Goal: Information Seeking & Learning: Learn about a topic

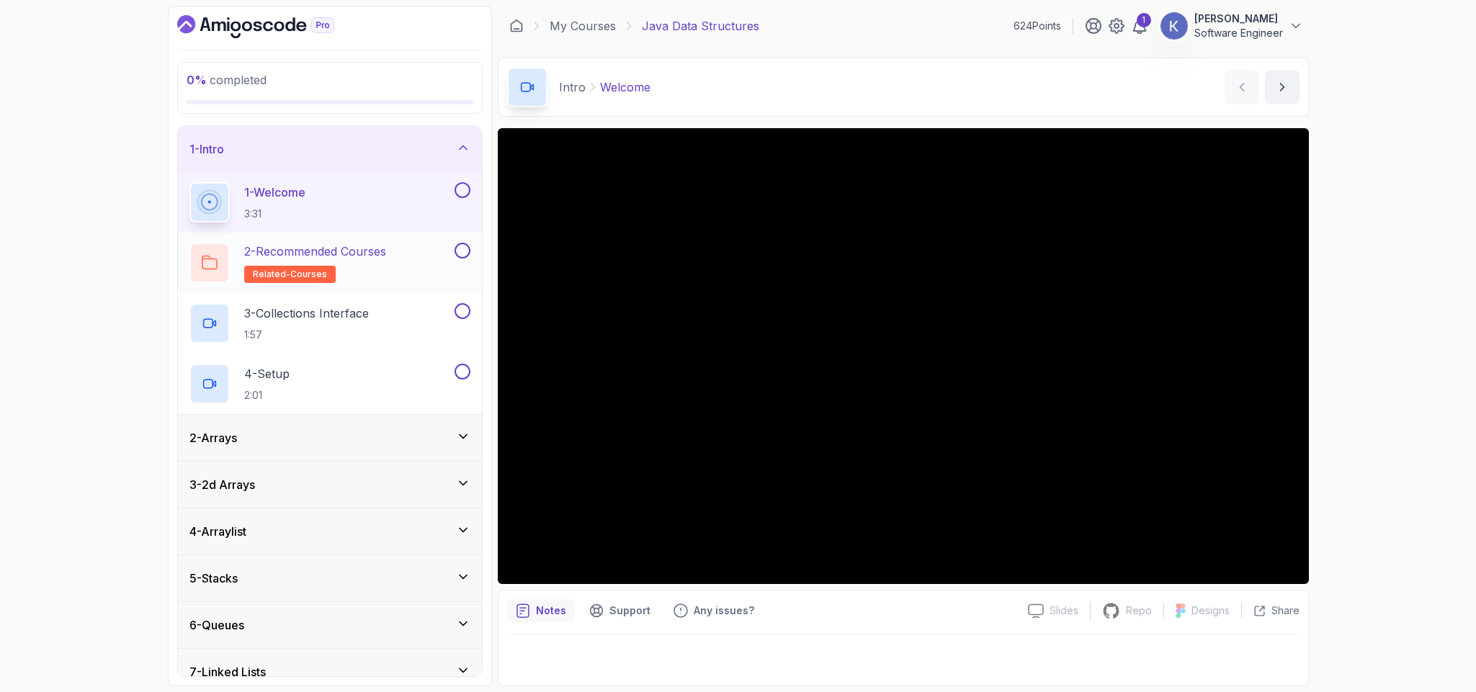
click at [376, 254] on p "2 - Recommended Courses" at bounding box center [315, 251] width 142 height 17
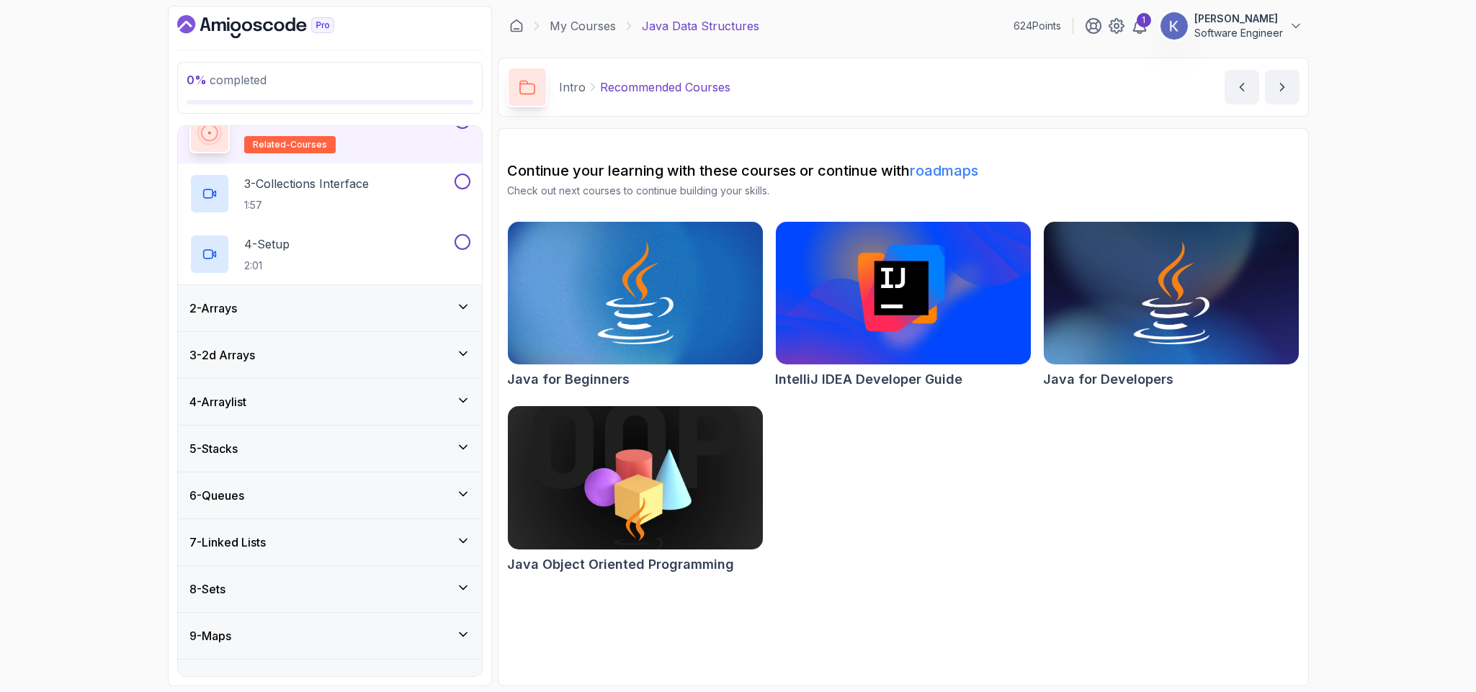
scroll to position [163, 0]
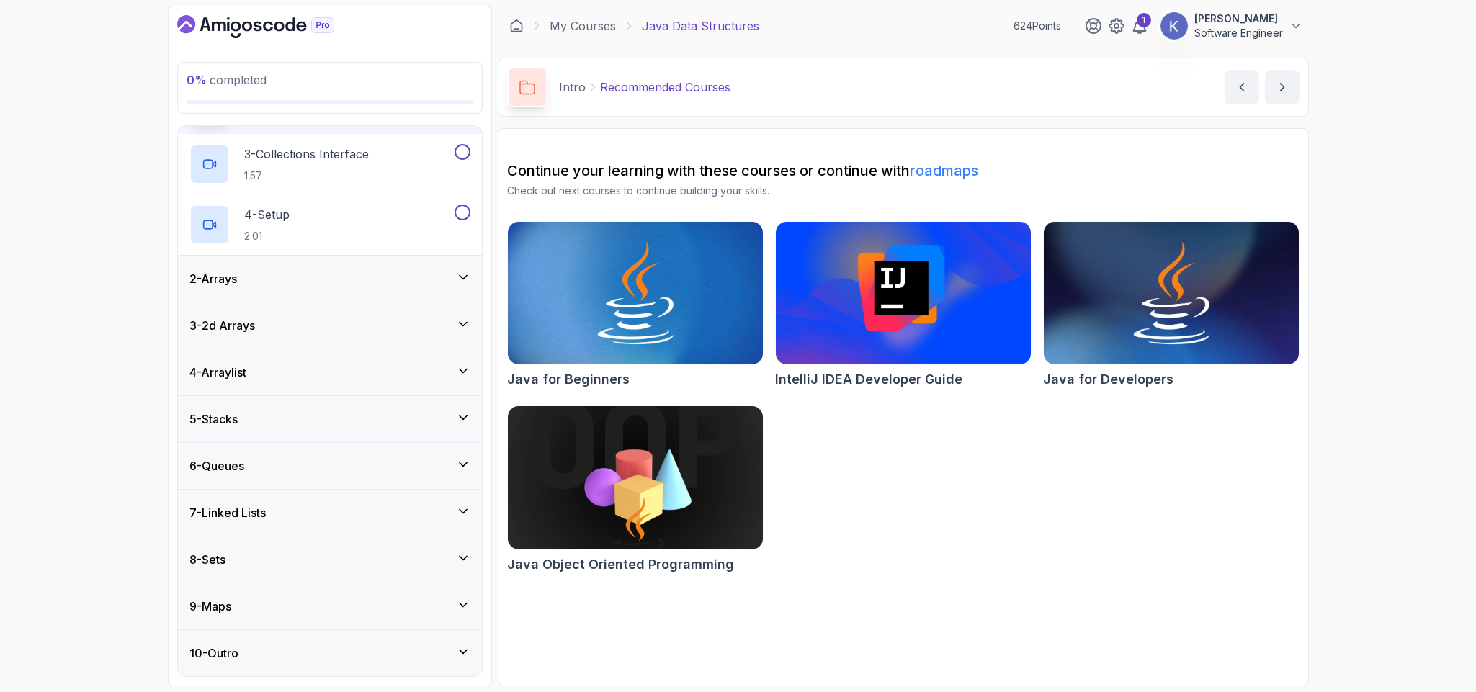
click at [865, 519] on div "Java for Beginners IntelliJ IDEA Developer Guide Java for Developers Java Objec…" at bounding box center [903, 400] width 792 height 358
click at [331, 295] on div "2 - Arrays" at bounding box center [330, 279] width 304 height 46
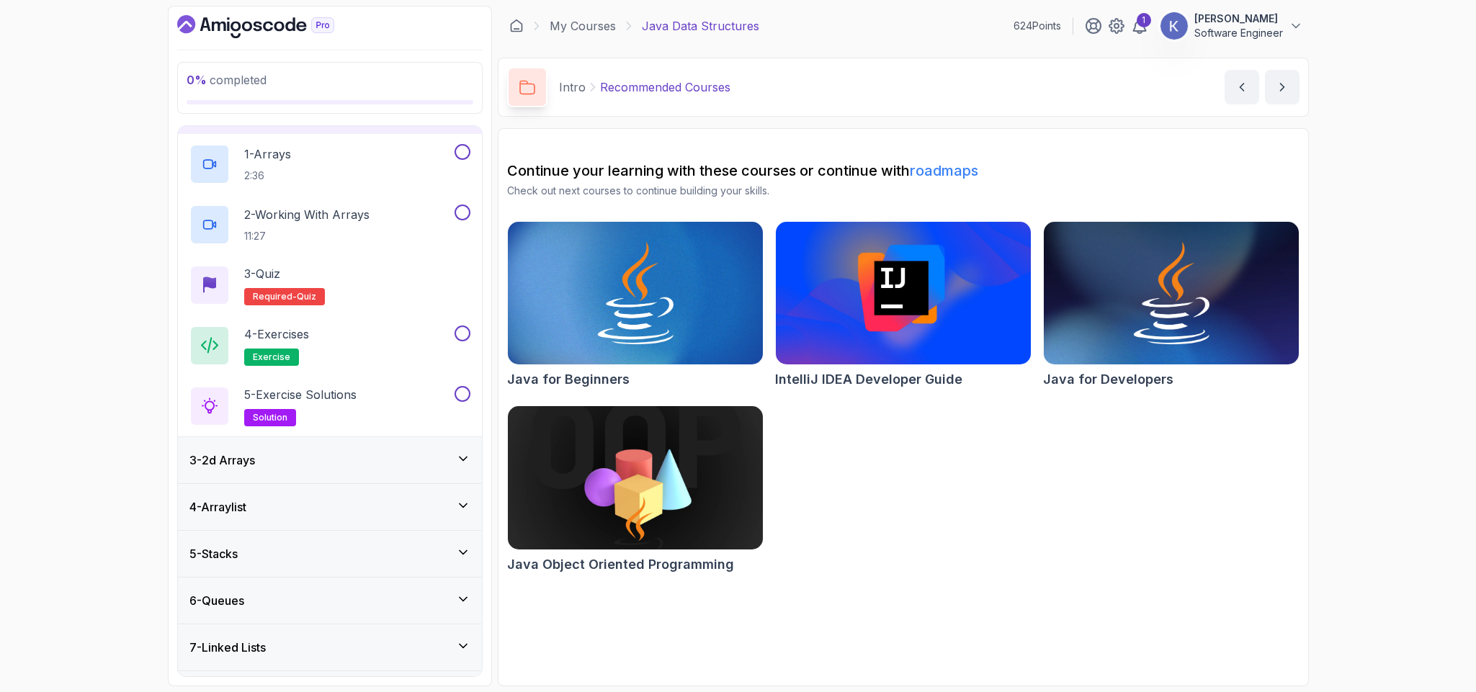
scroll to position [86, 0]
click at [288, 471] on div "3 - 2d Arrays" at bounding box center [330, 459] width 304 height 46
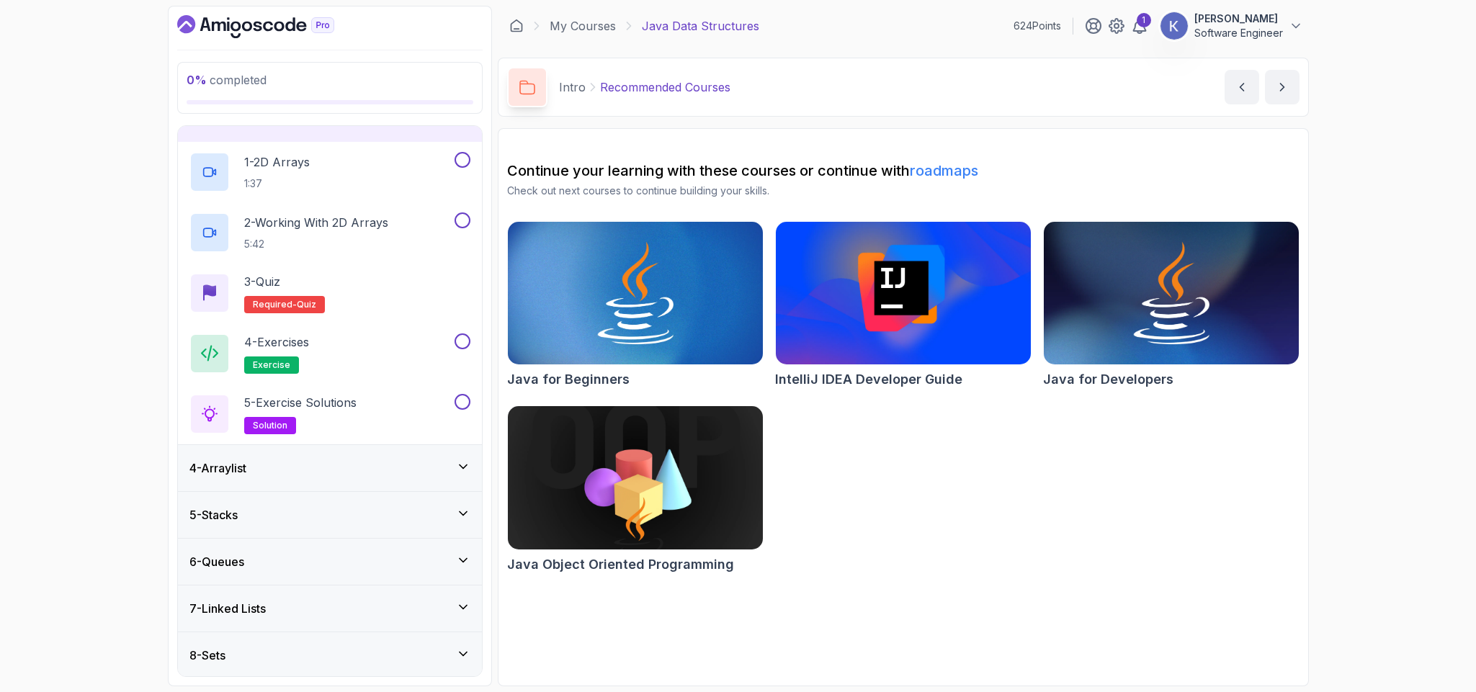
scroll to position [223, 0]
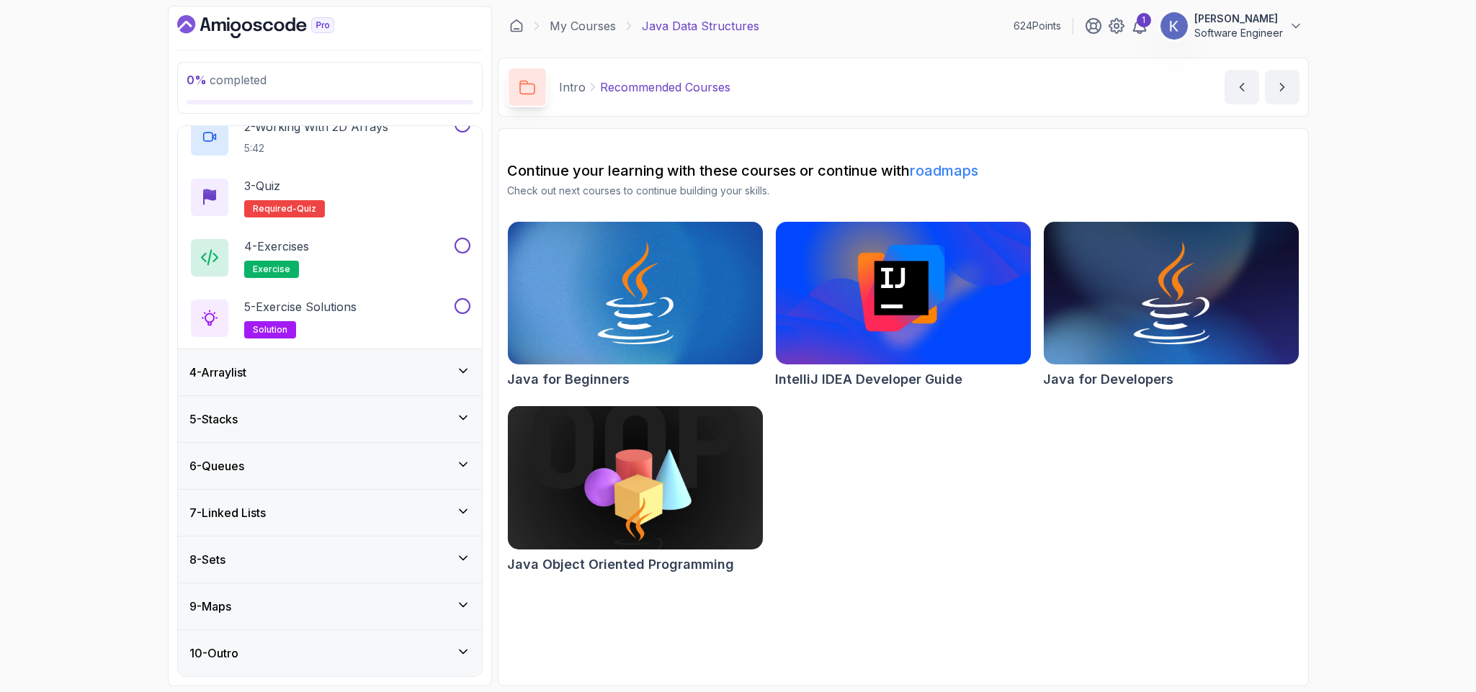
click at [273, 367] on div "4 - Arraylist" at bounding box center [329, 372] width 281 height 17
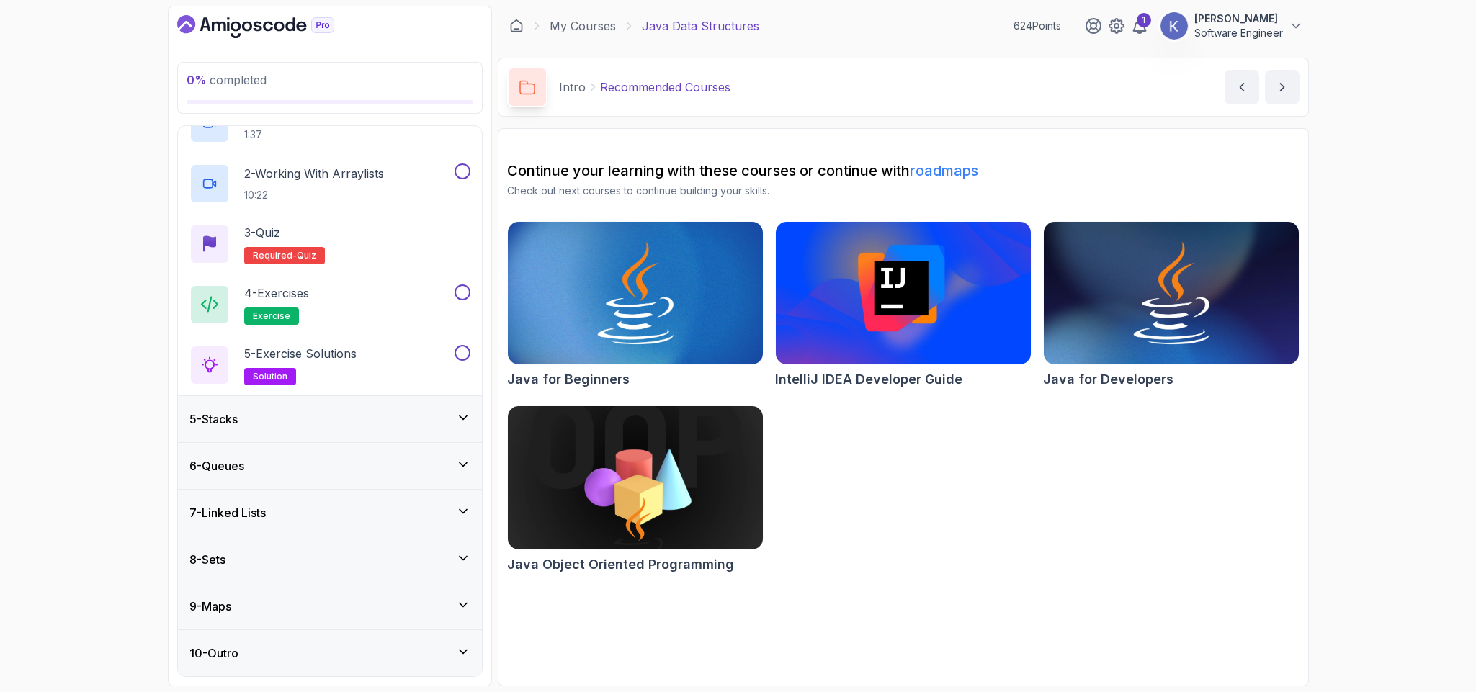
click at [351, 649] on div "10 - Outro" at bounding box center [329, 653] width 281 height 17
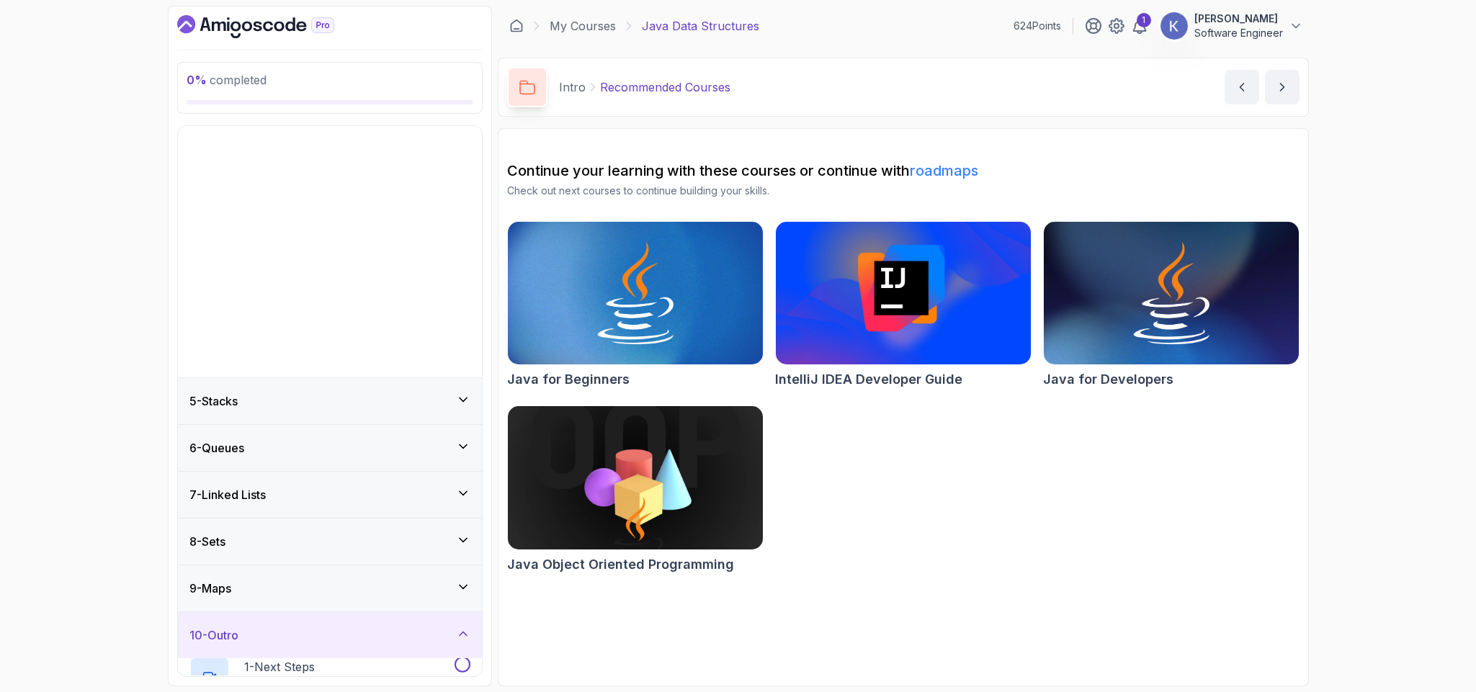
scroll to position [0, 0]
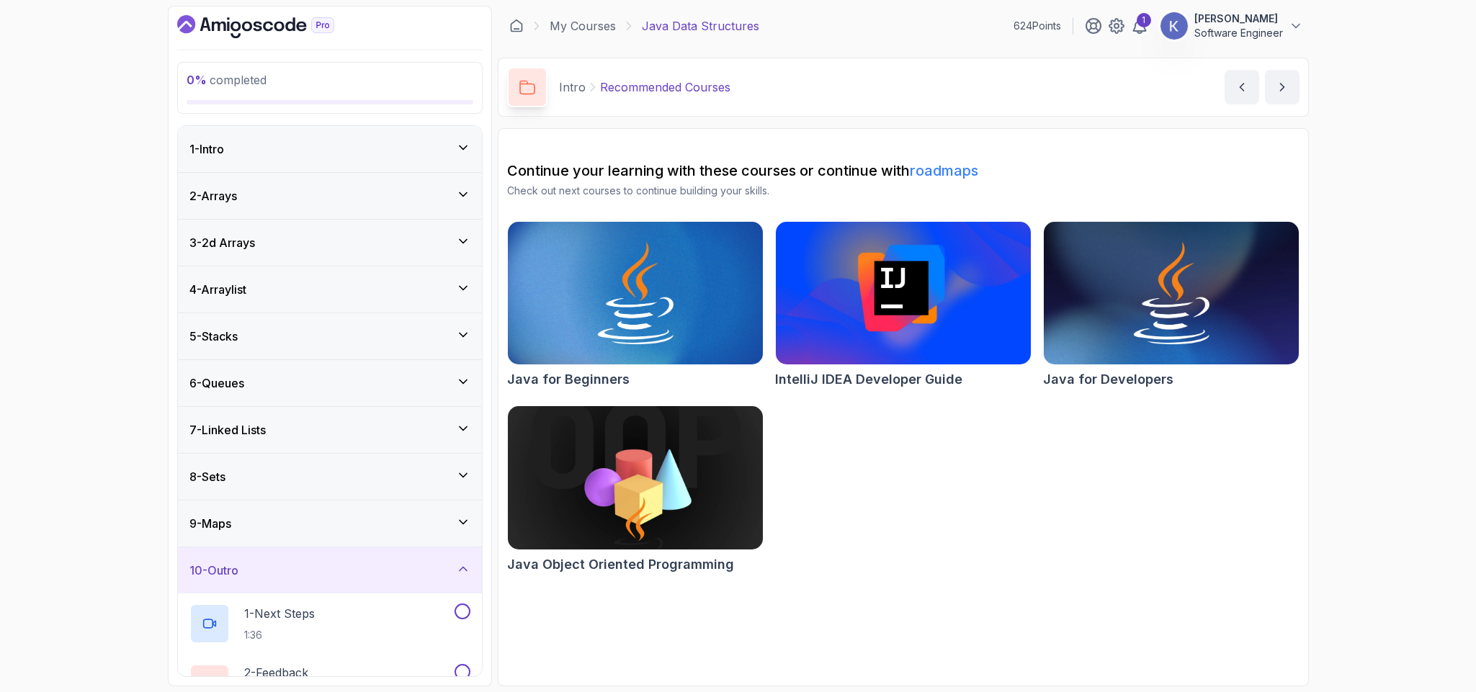
click at [351, 649] on div "1 - Next Steps 1:36" at bounding box center [330, 624] width 304 height 61
click at [254, 134] on div "1 - Intro" at bounding box center [330, 149] width 304 height 46
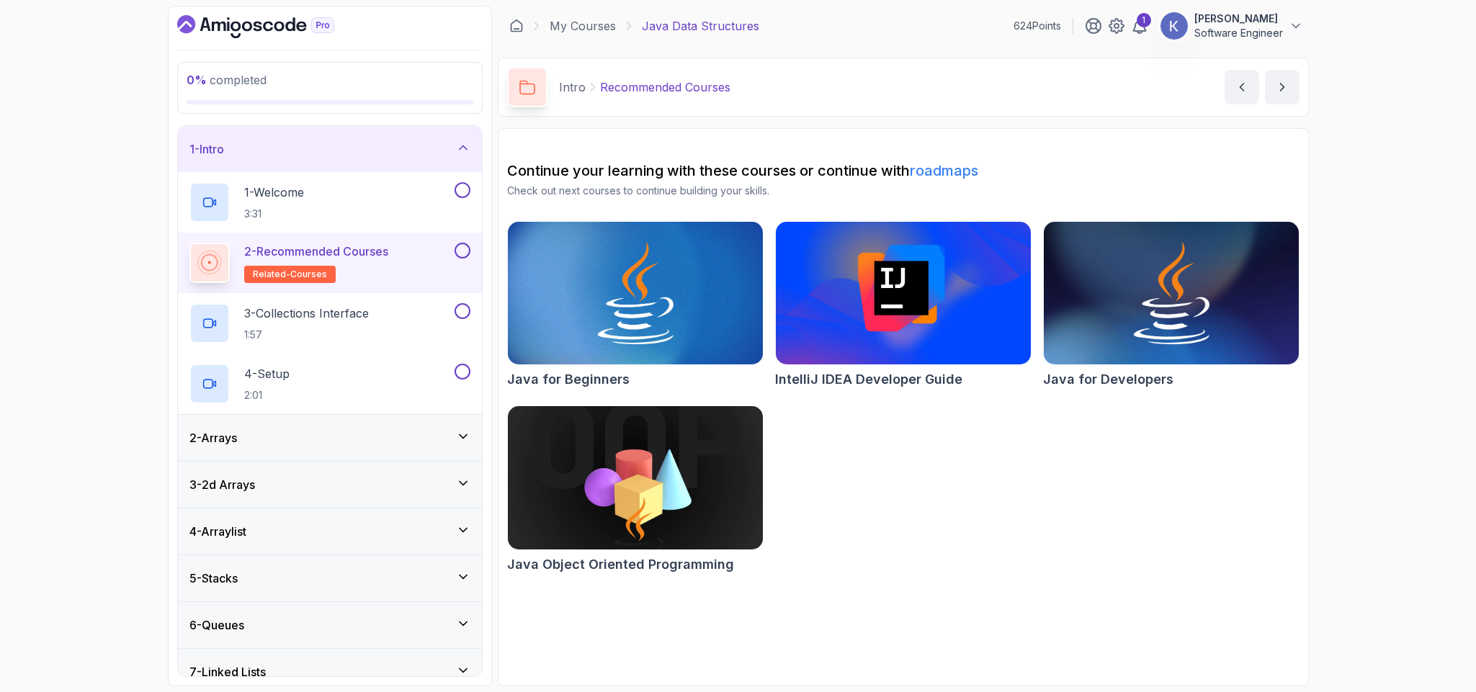
click at [1213, 37] on p "Software Engineer" at bounding box center [1238, 33] width 89 height 14
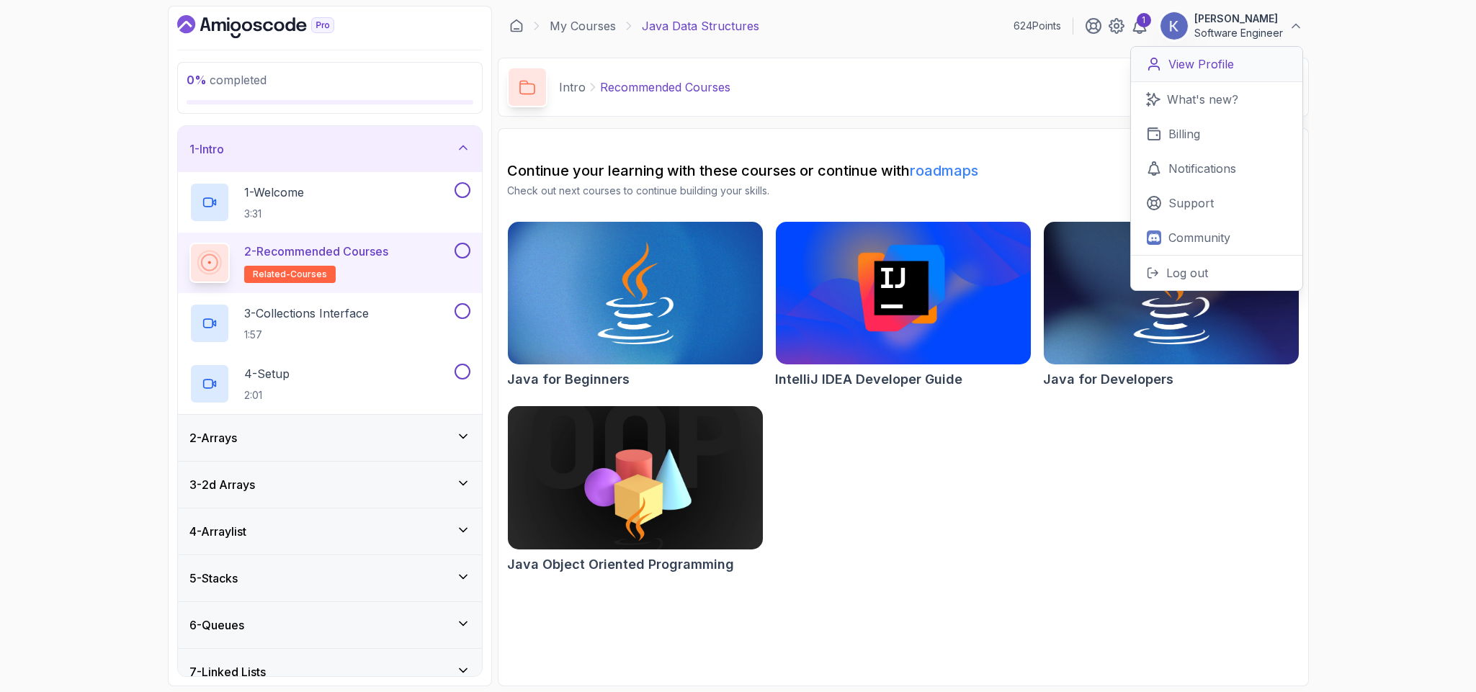
click at [1187, 61] on p "View Profile" at bounding box center [1201, 63] width 66 height 17
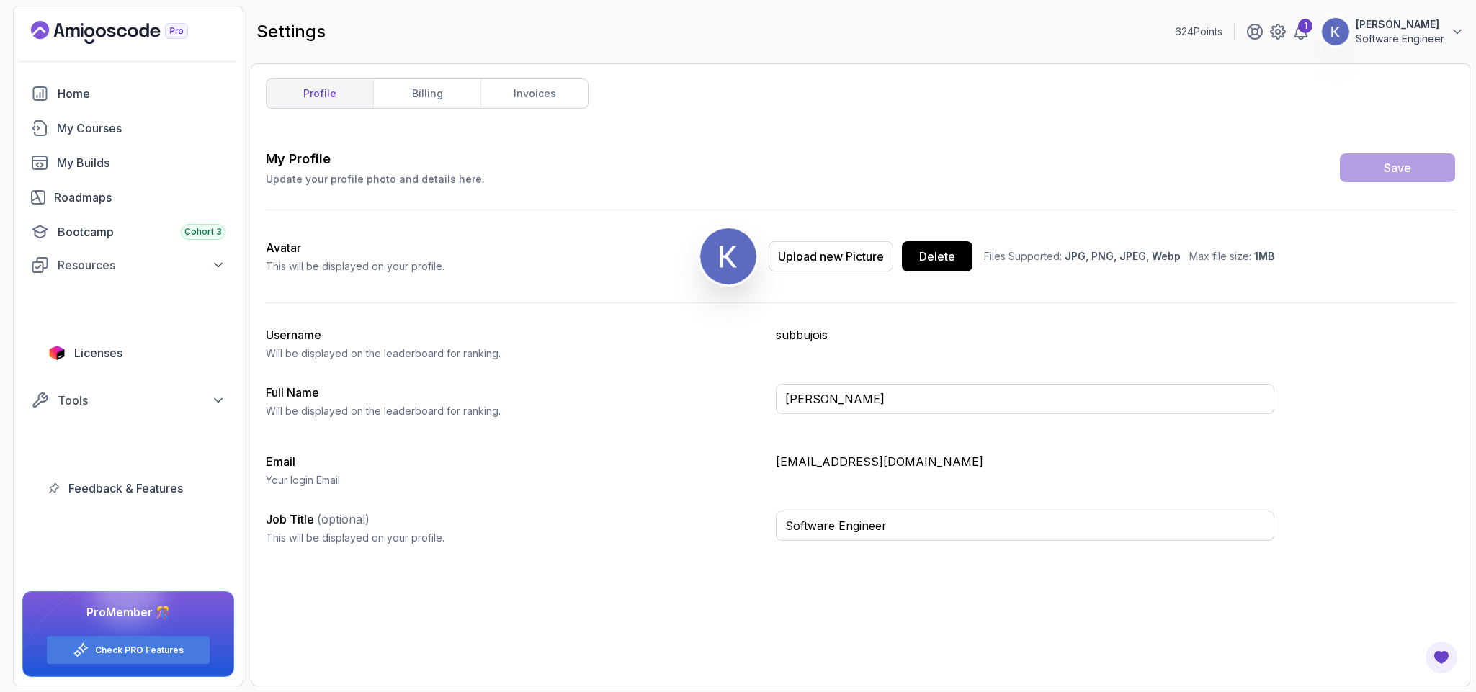
click at [861, 363] on div "My Profile Update your profile photo and details here. Save Avatar This will be…" at bounding box center [860, 353] width 1189 height 408
click at [558, 95] on link "invoices" at bounding box center [533, 93] width 107 height 29
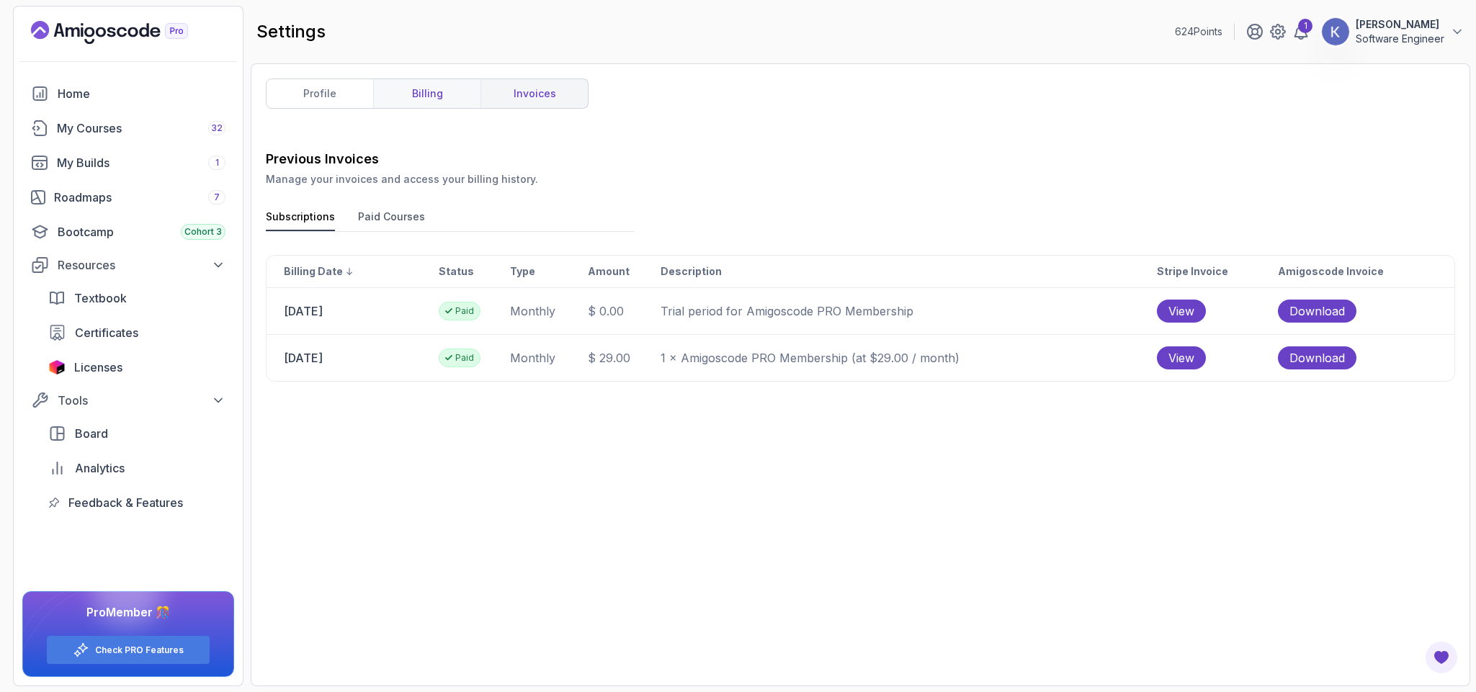
click at [443, 104] on link "billing" at bounding box center [426, 93] width 107 height 29
